Goal: Transaction & Acquisition: Purchase product/service

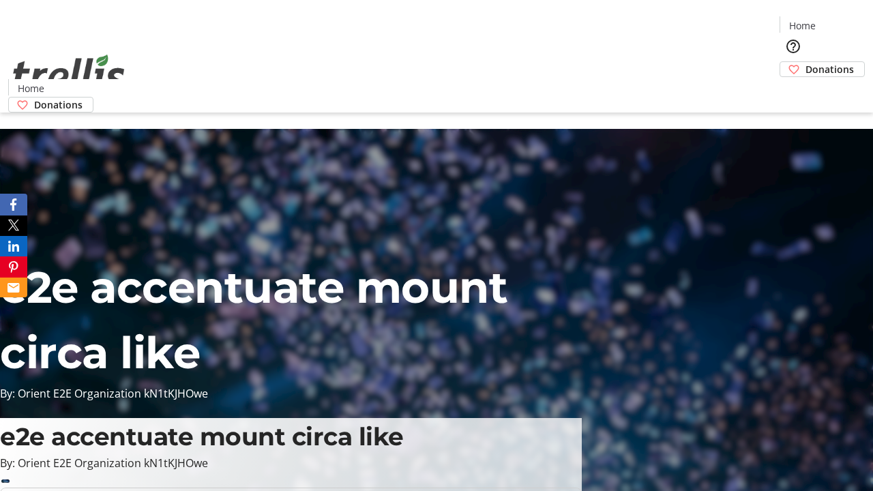
click at [805, 62] on span "Donations" at bounding box center [829, 69] width 48 height 14
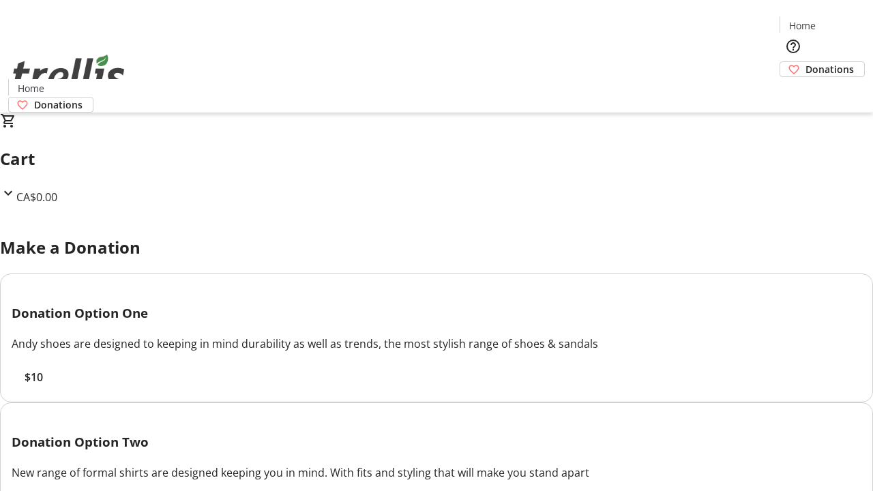
click at [43, 385] on span "$10" at bounding box center [34, 377] width 18 height 16
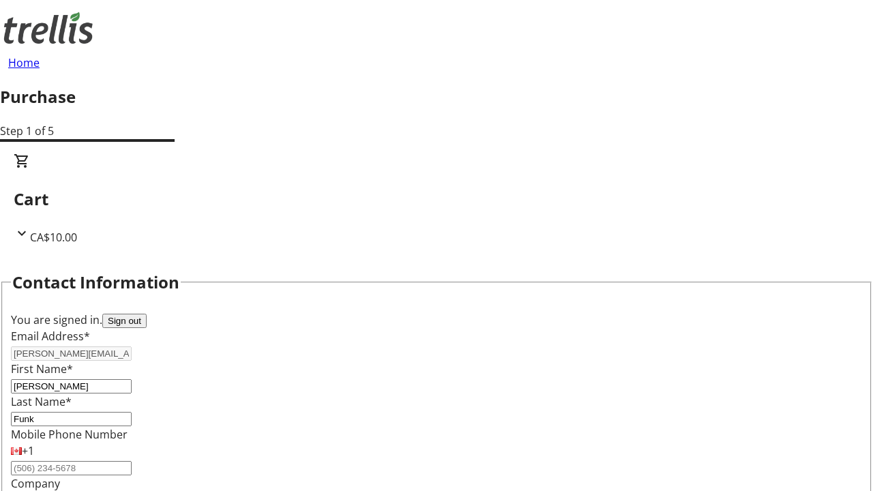
select select "CA"
select select "BC"
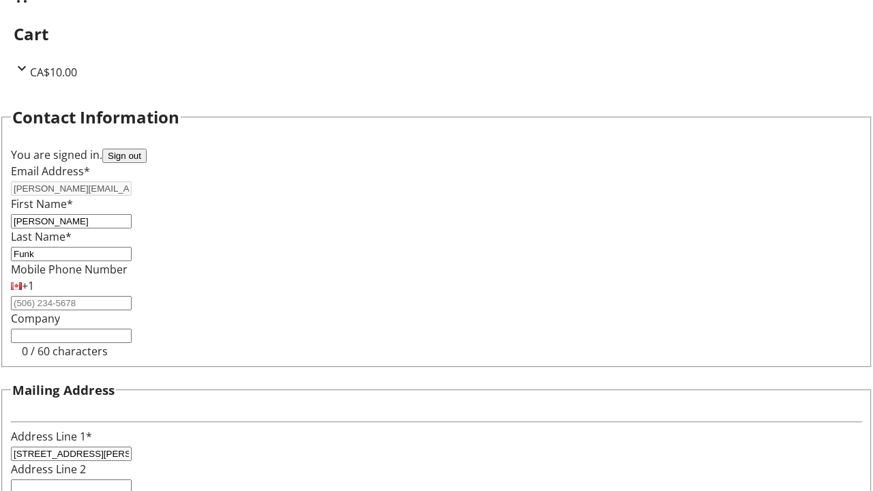
type input "Kelowna"
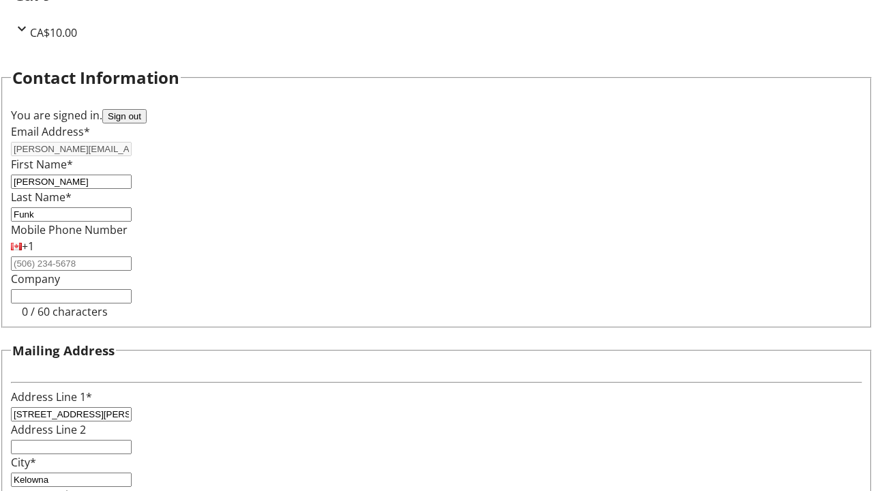
type input "V1Y 0C2"
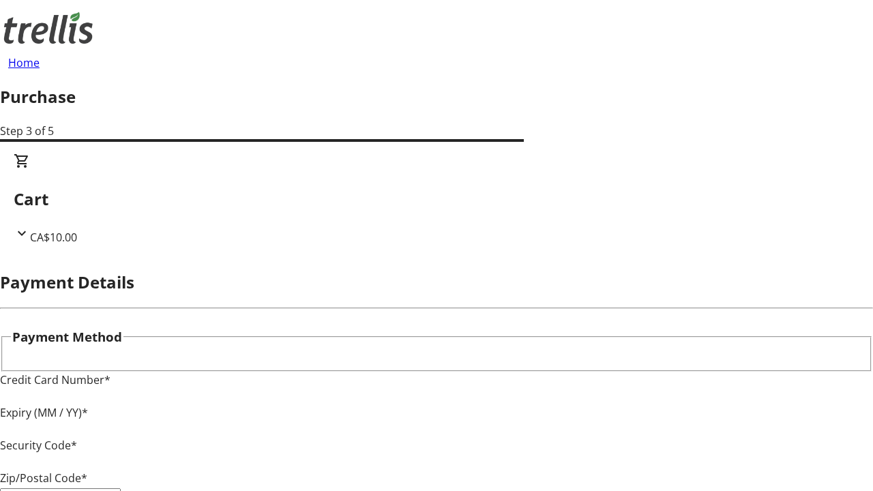
type input "V1Y 0C2"
